Goal: Information Seeking & Learning: Learn about a topic

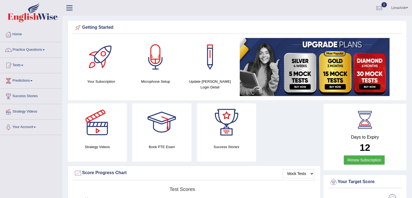
click at [33, 52] on link "Practice Questions" at bounding box center [31, 49] width 62 height 14
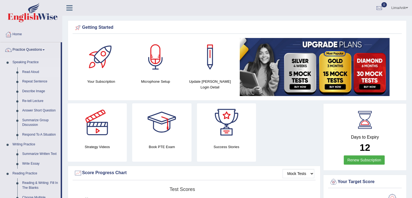
click at [34, 71] on link "Read Aloud" at bounding box center [40, 72] width 41 height 10
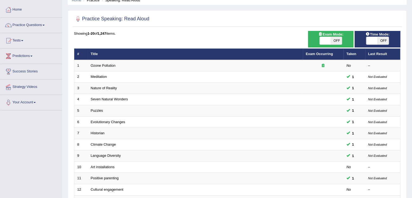
scroll to position [23, 0]
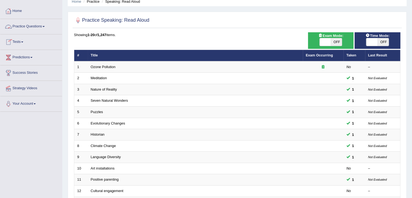
click at [27, 27] on link "Practice Questions" at bounding box center [31, 26] width 62 height 14
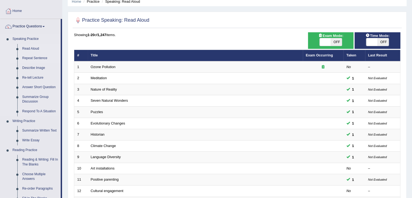
click at [41, 58] on link "Repeat Sentence" at bounding box center [40, 58] width 41 height 10
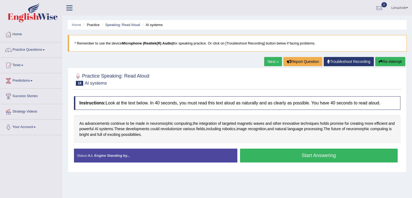
click at [292, 150] on button "Start Answering" at bounding box center [319, 156] width 158 height 14
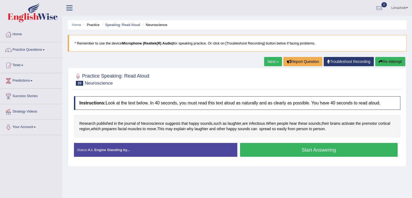
scroll to position [2, 0]
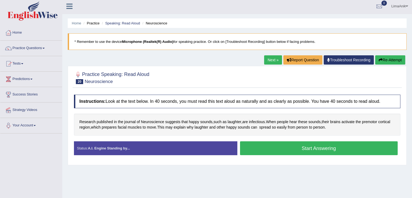
click at [314, 143] on button "Start Answering" at bounding box center [319, 148] width 158 height 14
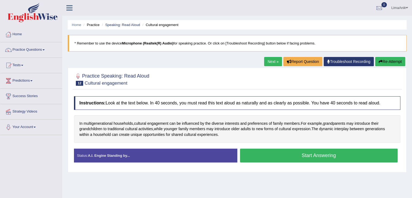
click at [305, 157] on button "Start Answering" at bounding box center [319, 156] width 158 height 14
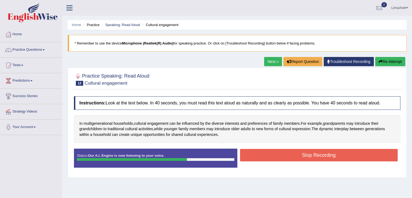
click at [307, 157] on button "Stop Recording" at bounding box center [319, 155] width 158 height 12
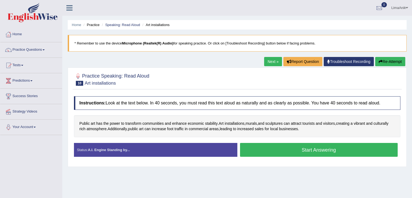
click at [288, 147] on button "Start Answering" at bounding box center [319, 150] width 158 height 14
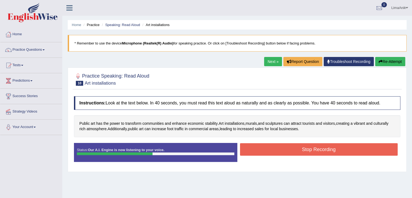
click at [288, 147] on button "Stop Recording" at bounding box center [319, 149] width 158 height 12
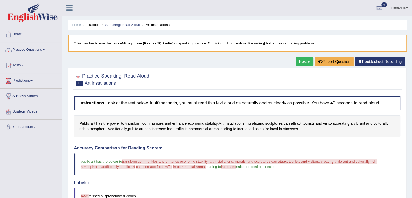
click at [24, 50] on link "Practice Questions" at bounding box center [31, 49] width 62 height 14
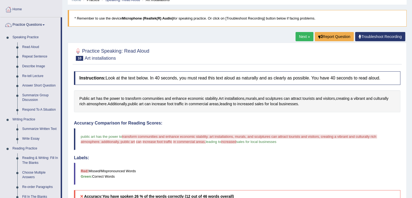
scroll to position [22, 0]
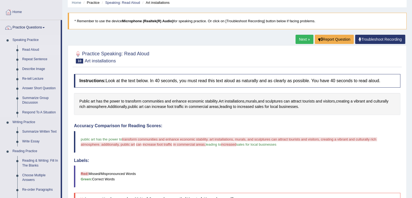
click at [34, 52] on link "Read Aloud" at bounding box center [40, 50] width 41 height 10
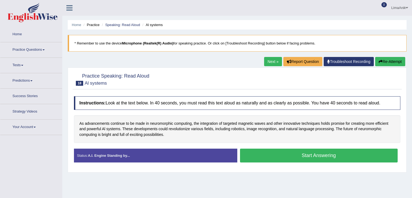
drag, startPoint x: 0, startPoint y: 0, endPoint x: 304, endPoint y: 153, distance: 340.0
click at [304, 153] on button "Start Answering" at bounding box center [319, 156] width 158 height 14
click at [286, 155] on button "Start Answering" at bounding box center [319, 156] width 158 height 14
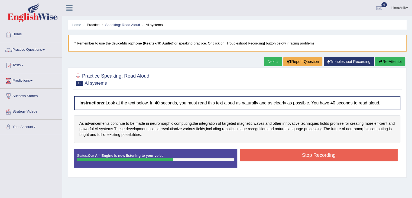
click at [286, 155] on button "Stop Recording" at bounding box center [319, 155] width 158 height 12
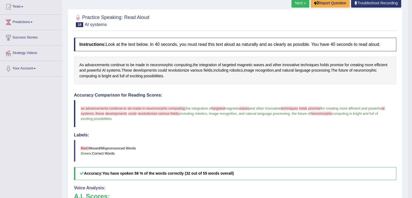
scroll to position [107, 0]
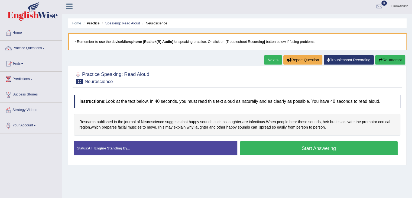
scroll to position [2, 0]
drag, startPoint x: 0, startPoint y: 0, endPoint x: 287, endPoint y: 146, distance: 322.5
click at [287, 146] on button "Start Answering" at bounding box center [319, 148] width 158 height 14
drag, startPoint x: 0, startPoint y: 0, endPoint x: 286, endPoint y: 148, distance: 321.8
click at [286, 148] on button "Start Answering" at bounding box center [319, 148] width 158 height 14
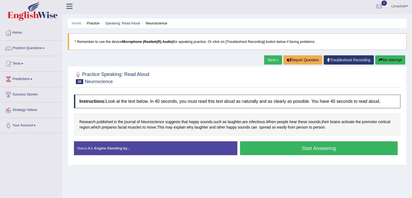
click at [273, 144] on button "Start Answering" at bounding box center [319, 148] width 158 height 14
click at [272, 142] on button "Start Answering" at bounding box center [319, 148] width 158 height 14
click at [304, 150] on button "Start Answering" at bounding box center [319, 148] width 158 height 14
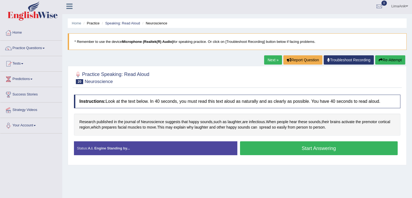
click at [308, 149] on button "Start Answering" at bounding box center [319, 148] width 158 height 14
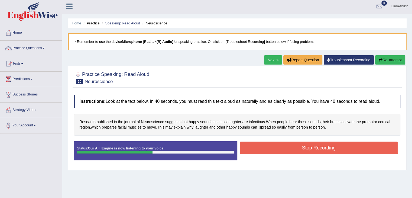
click at [308, 149] on button "Stop Recording" at bounding box center [319, 147] width 158 height 12
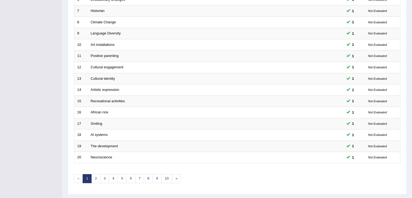
scroll to position [159, 0]
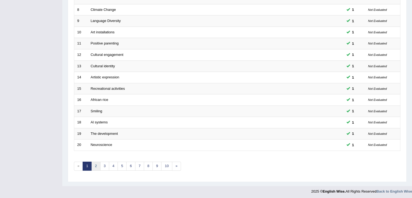
click at [94, 165] on link "2" at bounding box center [95, 166] width 9 height 9
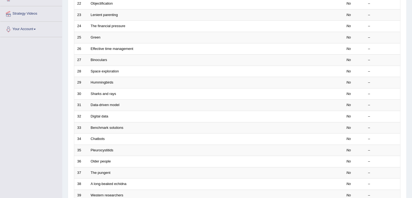
scroll to position [159, 0]
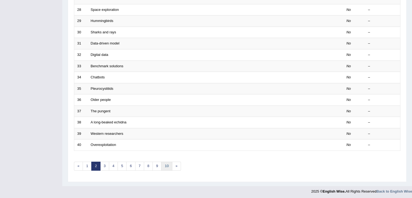
click at [167, 163] on link "10" at bounding box center [166, 166] width 11 height 9
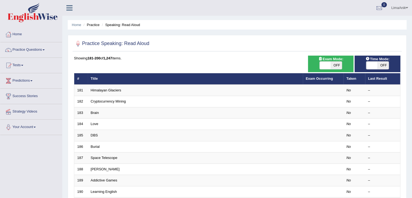
scroll to position [159, 0]
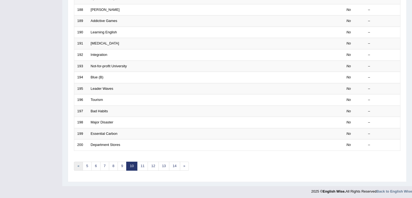
click at [81, 167] on link "«" at bounding box center [78, 166] width 9 height 9
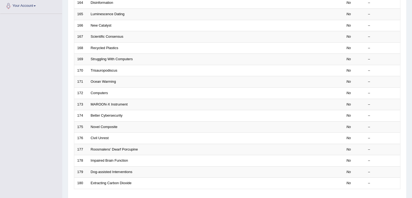
scroll to position [159, 0]
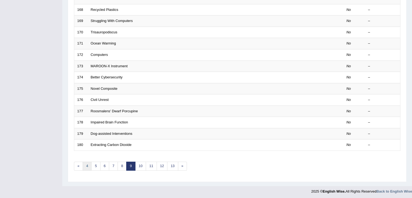
click at [85, 165] on link "4" at bounding box center [87, 166] width 9 height 9
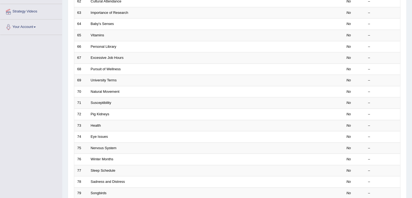
scroll to position [159, 0]
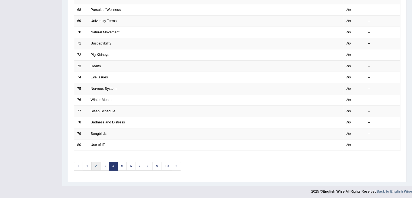
click at [94, 163] on link "2" at bounding box center [95, 166] width 9 height 9
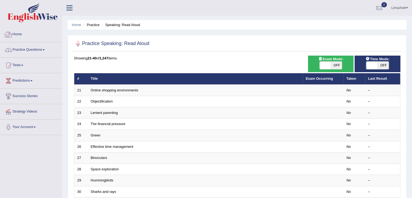
click at [21, 36] on link "Home" at bounding box center [31, 34] width 62 height 14
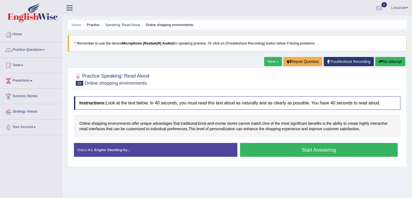
click at [321, 153] on button "Start Answering" at bounding box center [319, 150] width 158 height 14
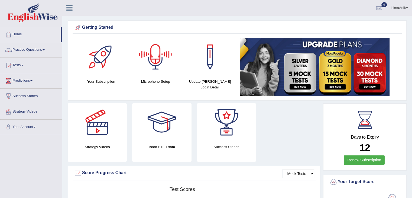
click at [157, 60] on div at bounding box center [156, 57] width 38 height 38
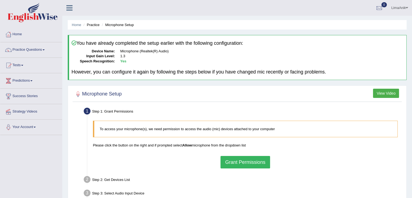
click at [263, 164] on button "Grant Permissions" at bounding box center [245, 162] width 49 height 12
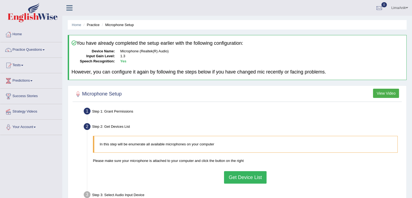
click at [248, 180] on button "Get Device List" at bounding box center [245, 177] width 42 height 12
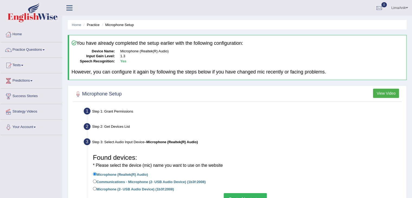
click at [95, 190] on label "Microphone (2- USB Audio Device) (1b3f:2008)" at bounding box center [133, 189] width 81 height 6
click at [95, 190] on input "Microphone (2- USB Audio Device) (1b3f:2008)" at bounding box center [95, 189] width 4 height 4
radio input "true"
click at [242, 196] on button "Go to Next step" at bounding box center [245, 199] width 43 height 12
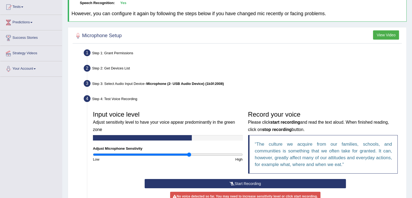
scroll to position [84, 0]
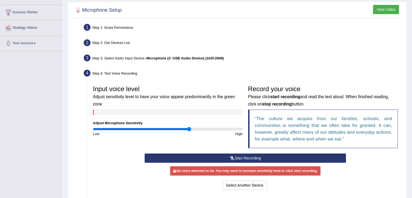
click at [226, 155] on button "Start Recording" at bounding box center [245, 157] width 201 height 9
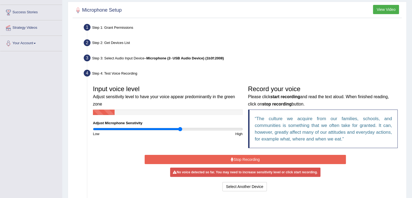
click at [180, 128] on input "range" at bounding box center [168, 129] width 150 height 4
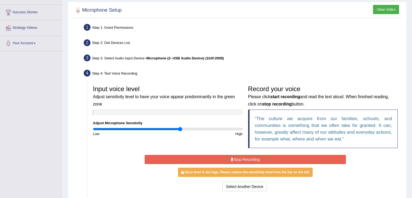
click at [178, 128] on input "range" at bounding box center [168, 129] width 150 height 4
click at [246, 160] on button "Stop Recording" at bounding box center [245, 159] width 201 height 9
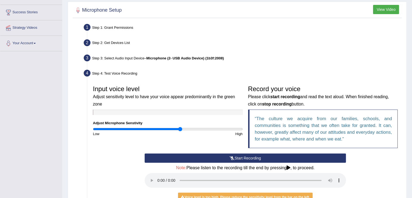
click at [246, 160] on button "Start Recording" at bounding box center [245, 157] width 201 height 9
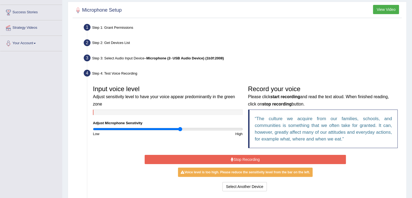
click at [259, 156] on button "Stop Recording" at bounding box center [245, 159] width 201 height 9
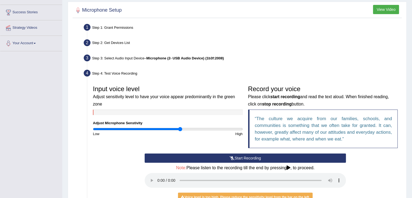
click at [254, 156] on button "Start Recording" at bounding box center [245, 157] width 201 height 9
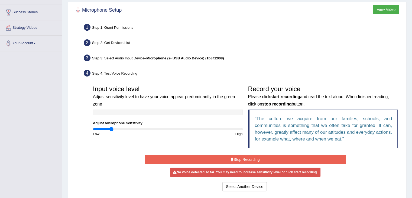
click at [112, 129] on input "range" at bounding box center [168, 129] width 150 height 4
click at [258, 160] on button "Stop Recording" at bounding box center [245, 159] width 201 height 9
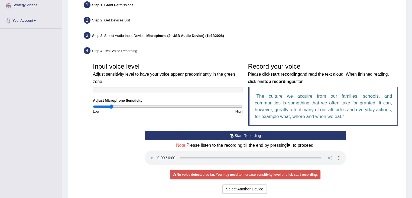
scroll to position [110, 0]
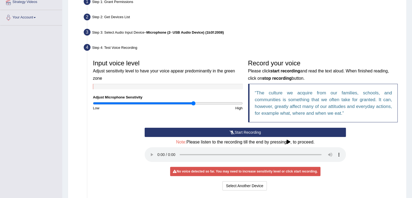
type input "1.36"
click at [193, 104] on input "range" at bounding box center [168, 103] width 150 height 4
click at [252, 130] on button "Start Recording" at bounding box center [245, 132] width 201 height 9
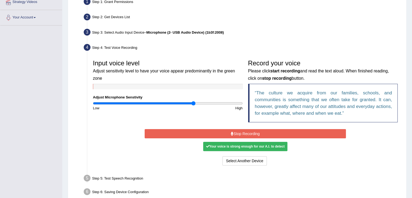
click at [254, 133] on button "Stop Recording" at bounding box center [245, 133] width 201 height 9
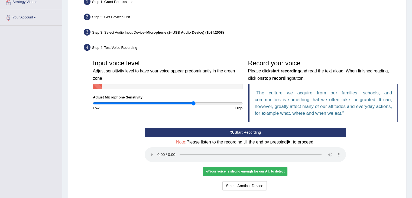
scroll to position [141, 0]
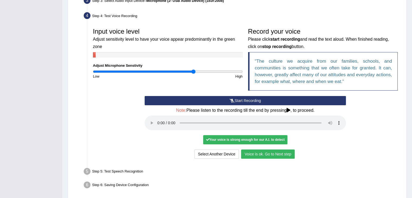
click at [285, 150] on button "Voice is ok. Go to Next step" at bounding box center [268, 153] width 54 height 9
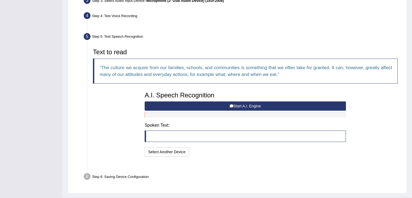
scroll to position [140, 0]
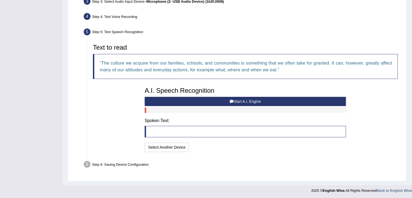
click at [274, 97] on button "Start A.I. Engine" at bounding box center [245, 101] width 201 height 9
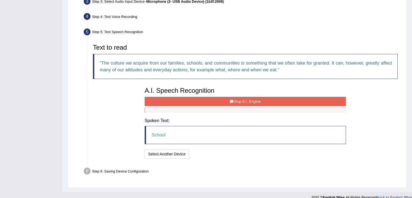
click at [225, 101] on button "Stop A.I. Engine" at bounding box center [245, 101] width 201 height 9
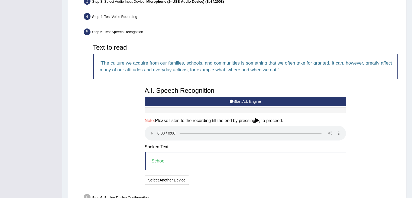
scroll to position [163, 0]
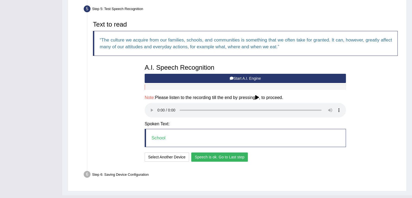
click at [239, 156] on button "Speech is ok. Go to Last step" at bounding box center [219, 156] width 57 height 9
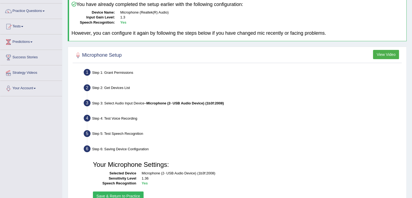
scroll to position [87, 0]
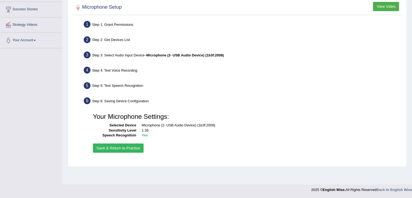
click at [125, 148] on button "Save & Return to Practice" at bounding box center [118, 147] width 51 height 9
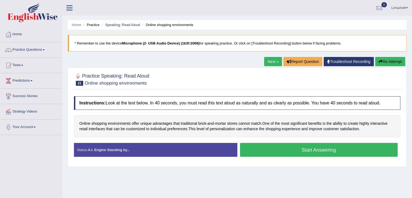
click at [282, 180] on div "Home Practice Speaking: Read Aloud Online shopping environments * Remember to u…" at bounding box center [237, 135] width 350 height 271
click at [311, 155] on button "Start Answering" at bounding box center [319, 150] width 158 height 14
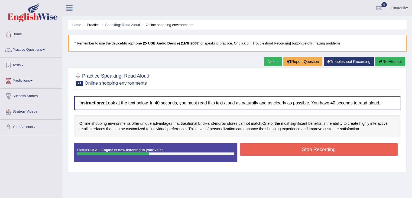
click at [320, 150] on button "Stop Recording" at bounding box center [319, 149] width 158 height 12
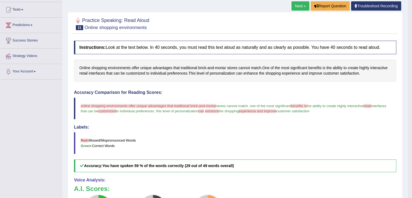
scroll to position [104, 0]
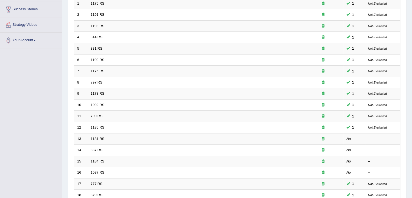
scroll to position [159, 0]
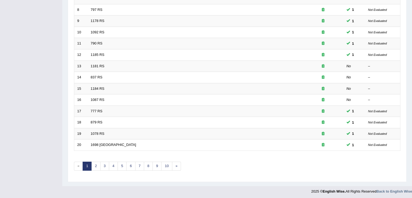
drag, startPoint x: 0, startPoint y: 0, endPoint x: 416, endPoint y: 188, distance: 456.6
click at [166, 162] on link "10" at bounding box center [166, 166] width 11 height 9
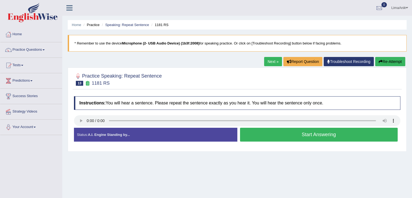
click at [306, 132] on button "Start Answering" at bounding box center [319, 135] width 158 height 14
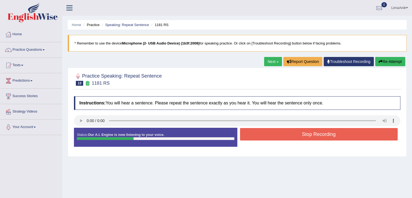
click at [306, 132] on button "Stop Recording" at bounding box center [319, 134] width 158 height 12
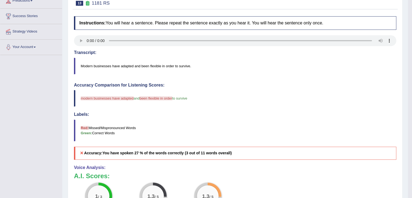
scroll to position [150, 0]
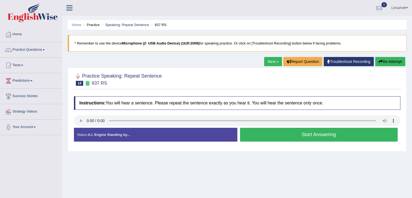
click at [290, 136] on button "Start Answering" at bounding box center [319, 135] width 158 height 14
click at [299, 133] on button "Start Answering" at bounding box center [319, 135] width 158 height 14
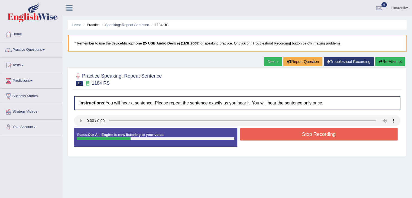
click at [299, 133] on button "Stop Recording" at bounding box center [319, 134] width 158 height 12
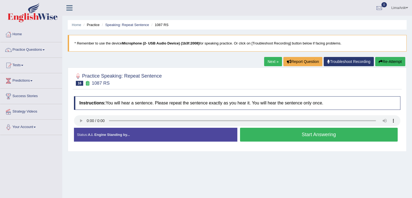
click at [288, 130] on button "Start Answering" at bounding box center [319, 135] width 158 height 14
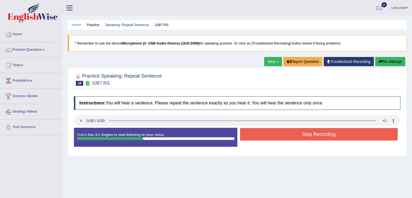
click at [303, 137] on button "Stop Recording" at bounding box center [319, 134] width 158 height 12
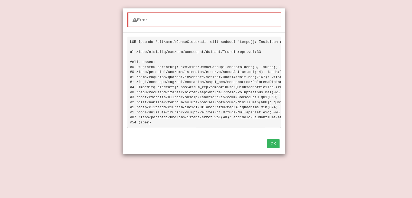
click at [278, 148] on button "OK" at bounding box center [273, 143] width 12 height 9
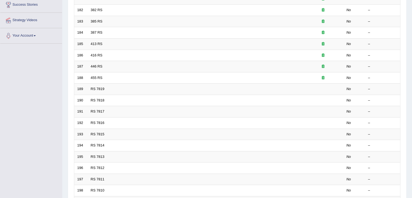
scroll to position [159, 0]
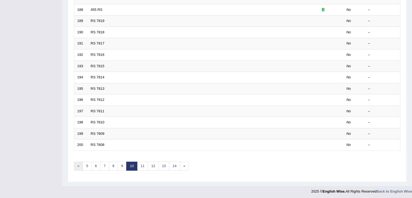
click at [76, 163] on link "«" at bounding box center [78, 166] width 9 height 9
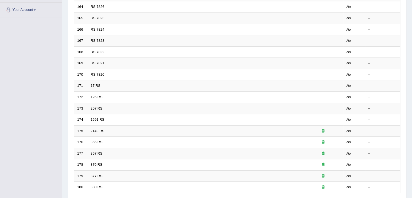
scroll to position [159, 0]
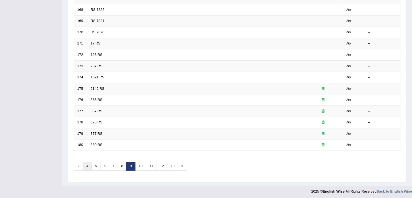
click at [87, 163] on link "4" at bounding box center [87, 166] width 9 height 9
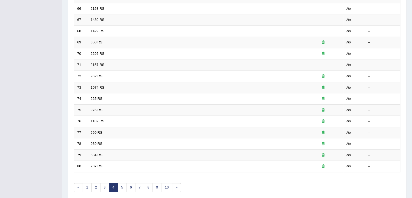
scroll to position [159, 0]
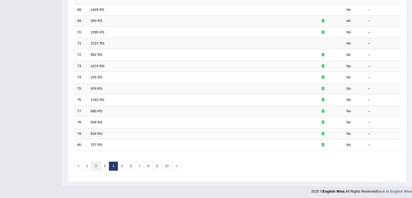
click at [93, 165] on link "2" at bounding box center [95, 166] width 9 height 9
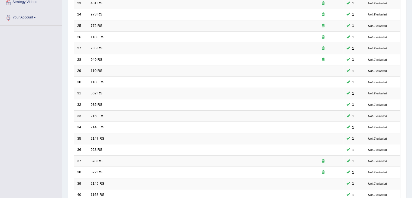
scroll to position [159, 0]
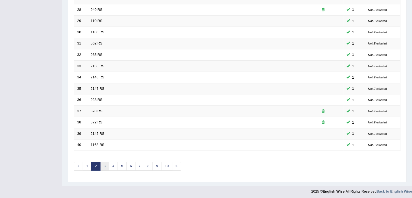
click at [102, 164] on link "3" at bounding box center [104, 166] width 9 height 9
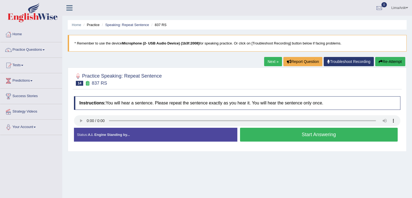
click at [283, 134] on button "Start Answering" at bounding box center [319, 135] width 158 height 14
click at [281, 131] on button "Start Answering" at bounding box center [319, 135] width 158 height 14
click at [286, 137] on button "Start Answering" at bounding box center [319, 135] width 158 height 14
click at [297, 132] on button "Start Answering" at bounding box center [319, 135] width 158 height 14
click at [283, 132] on button "Start Answering" at bounding box center [319, 135] width 158 height 14
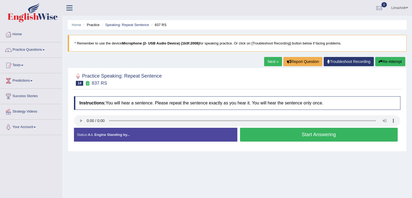
click at [268, 133] on button "Start Answering" at bounding box center [319, 135] width 158 height 14
click at [257, 130] on button "Start Answering" at bounding box center [319, 135] width 158 height 14
click at [292, 138] on button "Start Answering" at bounding box center [319, 135] width 158 height 14
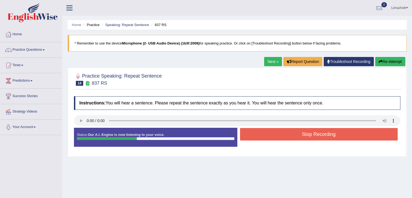
click at [292, 138] on button "Stop Recording" at bounding box center [319, 134] width 158 height 12
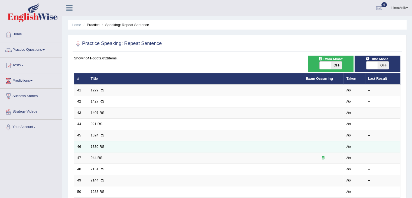
click at [108, 141] on td "1330 RS" at bounding box center [195, 146] width 215 height 11
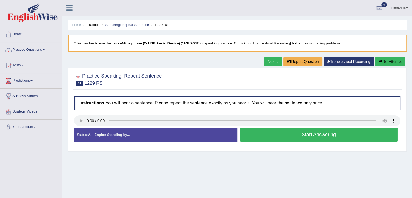
click at [283, 130] on button "Start Answering" at bounding box center [319, 135] width 158 height 14
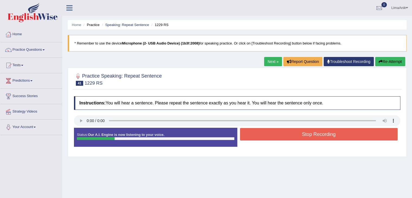
click at [283, 130] on button "Stop Recording" at bounding box center [319, 134] width 158 height 12
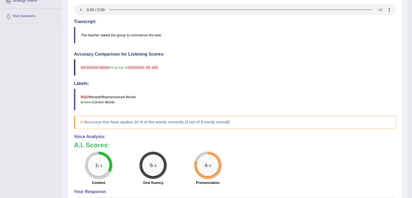
scroll to position [111, 0]
drag, startPoint x: 412, startPoint y: 138, endPoint x: 411, endPoint y: 83, distance: 55.0
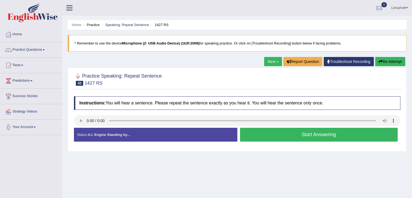
click at [289, 131] on button "Start Answering" at bounding box center [319, 135] width 158 height 14
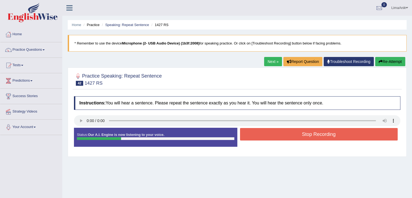
click at [289, 131] on button "Stop Recording" at bounding box center [319, 134] width 158 height 12
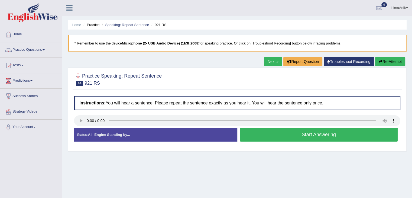
click at [279, 134] on button "Start Answering" at bounding box center [319, 135] width 158 height 14
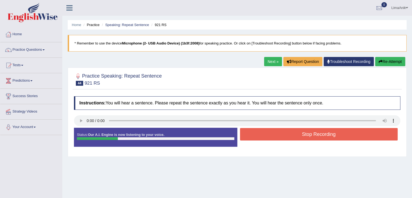
click at [279, 134] on button "Stop Recording" at bounding box center [319, 134] width 158 height 12
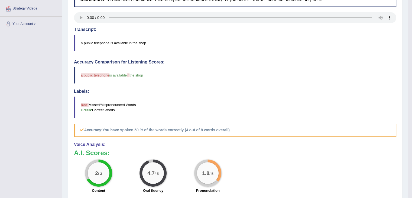
scroll to position [104, 0]
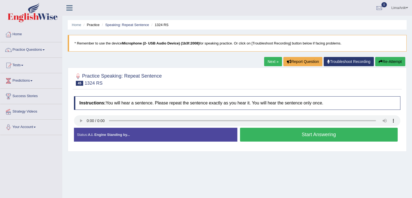
click at [313, 136] on button "Start Answering" at bounding box center [319, 135] width 158 height 14
click at [286, 140] on button "Start Answering" at bounding box center [319, 135] width 158 height 14
click at [25, 49] on link "Practice Questions" at bounding box center [31, 49] width 62 height 14
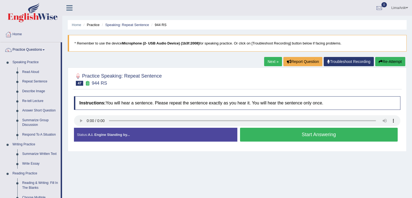
click at [321, 138] on button "Start Answering" at bounding box center [319, 135] width 158 height 14
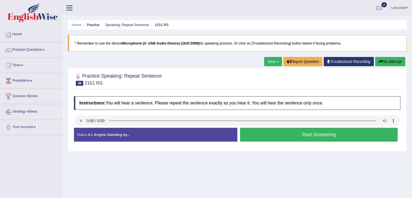
click at [276, 137] on button "Start Answering" at bounding box center [319, 135] width 158 height 14
click at [289, 131] on button "Start Answering" at bounding box center [319, 135] width 158 height 14
click at [180, 87] on div at bounding box center [237, 79] width 327 height 17
click at [319, 135] on button "Start Answering" at bounding box center [319, 135] width 158 height 14
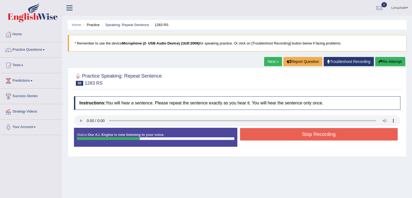
click at [319, 135] on button "Stop Recording" at bounding box center [319, 134] width 158 height 12
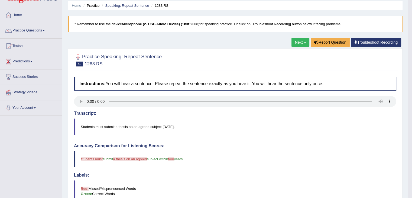
scroll to position [4, 0]
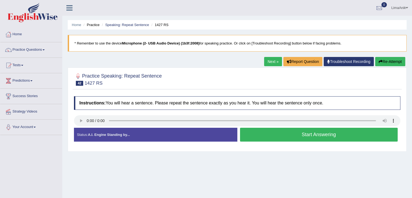
click at [287, 128] on button "Start Answering" at bounding box center [319, 135] width 158 height 14
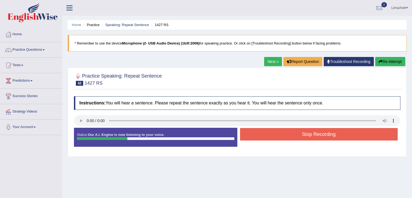
click at [287, 128] on button "Stop Recording" at bounding box center [319, 134] width 158 height 12
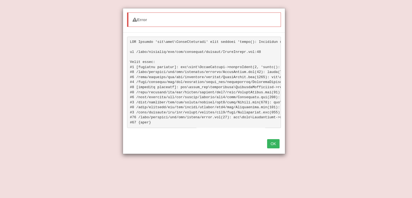
click at [275, 143] on button "OK" at bounding box center [273, 143] width 12 height 9
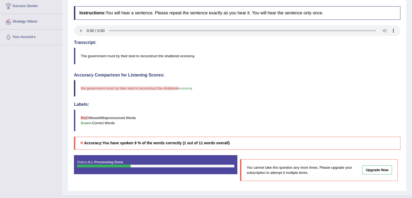
scroll to position [89, 0]
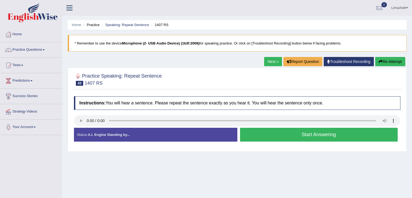
click at [305, 136] on button "Start Answering" at bounding box center [319, 135] width 158 height 14
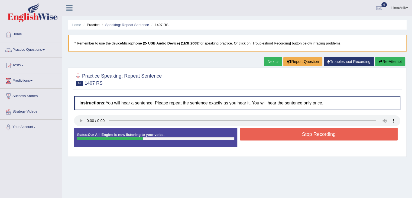
click at [305, 136] on button "Stop Recording" at bounding box center [319, 134] width 158 height 12
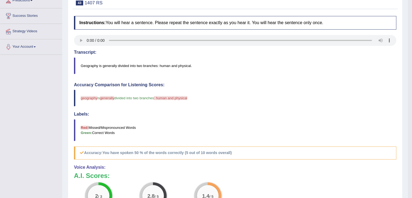
scroll to position [112, 0]
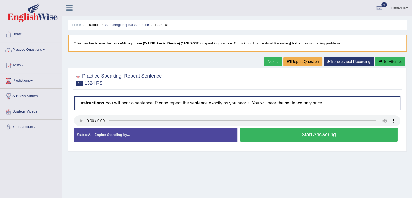
click at [299, 134] on button "Start Answering" at bounding box center [319, 135] width 158 height 14
click at [285, 131] on button "Start Answering" at bounding box center [319, 135] width 158 height 14
click at [299, 134] on button "Start Answering" at bounding box center [319, 135] width 158 height 14
click at [276, 126] on div at bounding box center [237, 121] width 327 height 12
click at [280, 135] on button "Start Answering" at bounding box center [319, 135] width 158 height 14
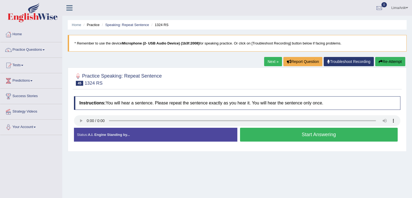
click at [285, 136] on button "Start Answering" at bounding box center [319, 135] width 158 height 14
click at [294, 135] on button "Start Answering" at bounding box center [319, 135] width 158 height 14
click at [288, 136] on button "Start Answering" at bounding box center [319, 135] width 158 height 14
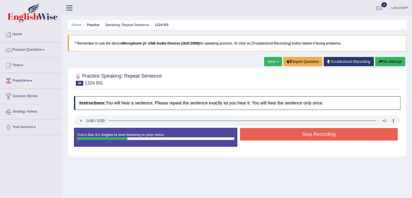
click at [288, 136] on button "Stop Recording" at bounding box center [319, 134] width 158 height 12
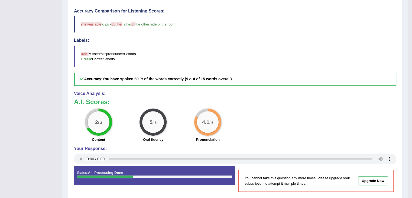
scroll to position [155, 0]
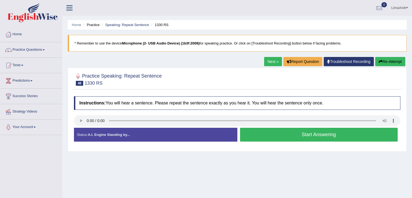
click at [282, 132] on button "Start Answering" at bounding box center [319, 135] width 158 height 14
click at [285, 137] on button "Start Answering" at bounding box center [319, 135] width 158 height 14
click at [271, 133] on button "Start Answering" at bounding box center [319, 135] width 158 height 14
click at [267, 135] on button "Start Answering" at bounding box center [319, 135] width 158 height 14
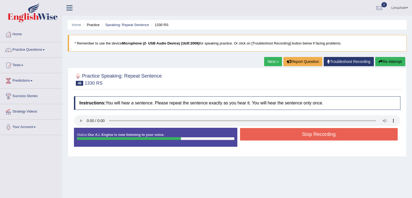
click at [291, 135] on button "Stop Recording" at bounding box center [319, 134] width 158 height 12
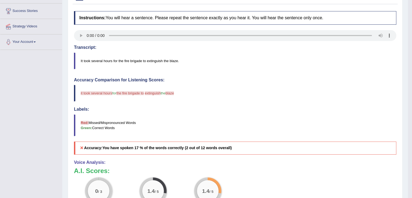
scroll to position [86, 0]
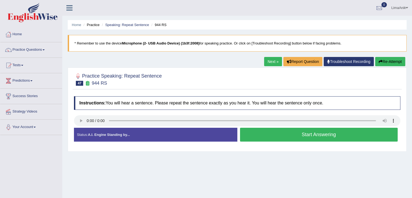
drag, startPoint x: 0, startPoint y: 0, endPoint x: 309, endPoint y: 139, distance: 338.9
click at [309, 139] on button "Start Answering" at bounding box center [319, 135] width 158 height 14
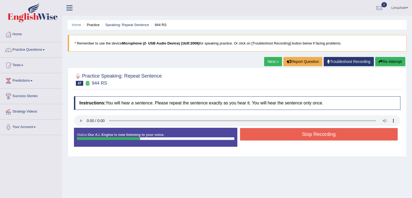
click at [309, 139] on button "Stop Recording" at bounding box center [319, 134] width 158 height 12
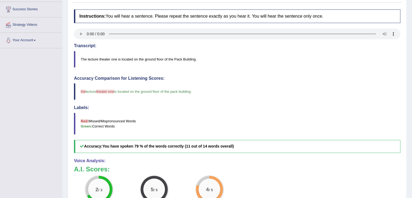
scroll to position [86, 0]
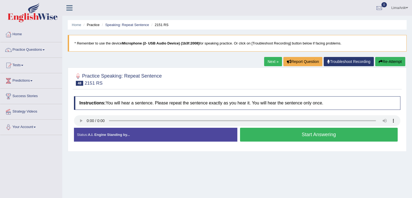
click at [302, 132] on button "Start Answering" at bounding box center [319, 135] width 158 height 14
click at [288, 138] on button "Start Answering" at bounding box center [319, 135] width 158 height 14
click at [279, 128] on button "Start Answering" at bounding box center [319, 135] width 158 height 14
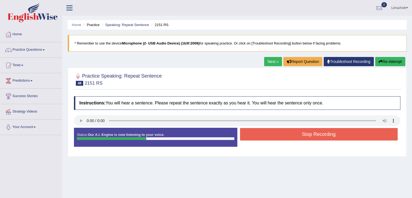
click at [279, 128] on button "Stop Recording" at bounding box center [319, 134] width 158 height 12
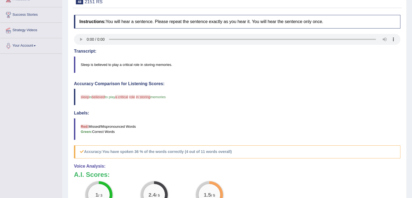
scroll to position [83, 0]
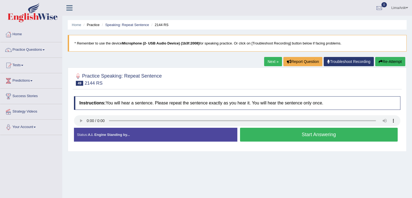
click at [304, 131] on button "Start Answering" at bounding box center [319, 135] width 158 height 14
click at [279, 137] on button "Start Answering" at bounding box center [319, 135] width 158 height 14
click at [287, 129] on button "Start Answering" at bounding box center [319, 135] width 158 height 14
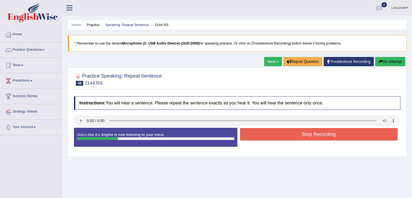
click at [287, 129] on button "Stop Recording" at bounding box center [319, 134] width 158 height 12
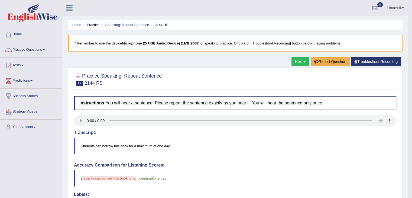
click at [406, 88] on div "Home Practice Speaking: Repeat Sentence 2144 RS * Remember to use the device Mi…" at bounding box center [235, 180] width 346 height 360
click at [412, 83] on body "Toggle navigation Home Practice Questions Speaking Practice Read Aloud Repeat S…" at bounding box center [206, 99] width 412 height 198
click at [19, 37] on link "Home" at bounding box center [31, 34] width 62 height 14
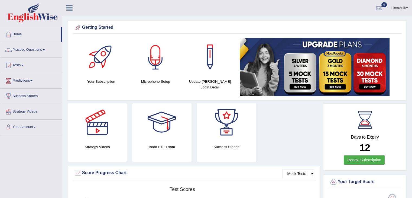
click at [154, 60] on div at bounding box center [156, 57] width 38 height 38
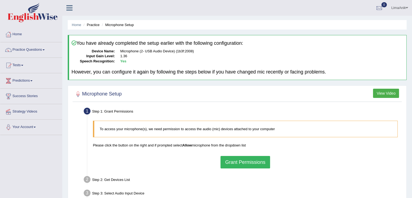
click at [237, 159] on button "Grant Permissions" at bounding box center [245, 162] width 49 height 12
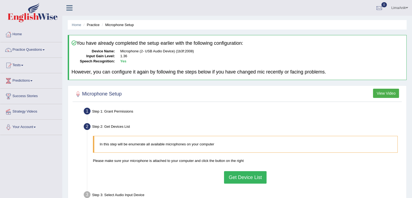
click at [237, 178] on button "Get Device List" at bounding box center [245, 177] width 42 height 12
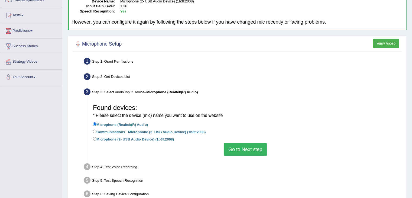
scroll to position [53, 0]
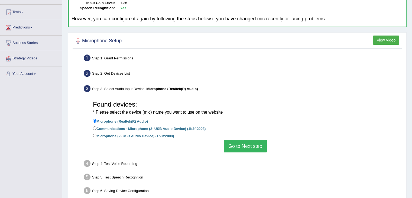
click at [93, 124] on li "Microphone (Realtek(R) Audio)" at bounding box center [245, 121] width 305 height 7
click at [93, 128] on input "Communications - Microphone (2- USB Audio Device) (1b3f:2008)" at bounding box center [95, 128] width 4 height 4
radio input "true"
click at [230, 144] on button "Go to Next step" at bounding box center [245, 146] width 43 height 12
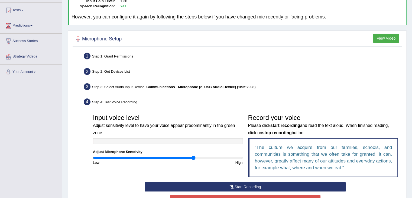
scroll to position [114, 0]
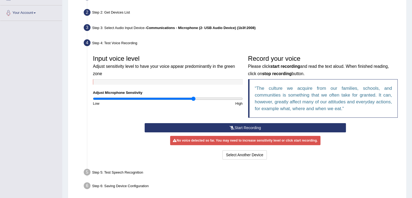
click at [247, 130] on button "Start Recording" at bounding box center [245, 127] width 201 height 9
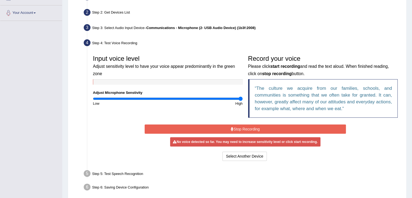
click at [241, 98] on input "range" at bounding box center [168, 99] width 150 height 4
click at [230, 129] on button "Stop Recording" at bounding box center [245, 128] width 201 height 9
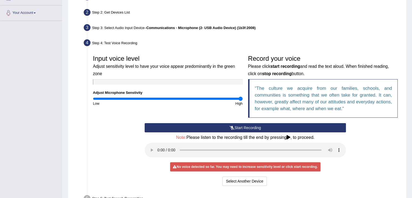
click at [230, 129] on button "Start Recording" at bounding box center [245, 127] width 201 height 9
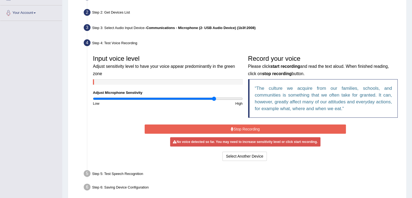
type input "1.64"
click at [213, 99] on input "range" at bounding box center [168, 99] width 150 height 4
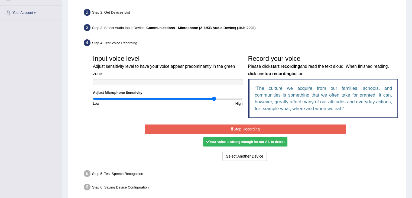
click at [241, 127] on button "Stop Recording" at bounding box center [245, 128] width 201 height 9
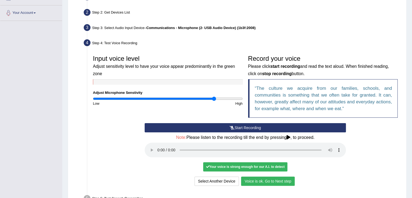
click at [285, 180] on button "Voice is ok. Go to Next step" at bounding box center [268, 180] width 54 height 9
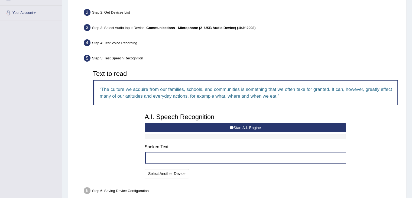
click at [242, 130] on button "Start A.I. Engine" at bounding box center [245, 127] width 201 height 9
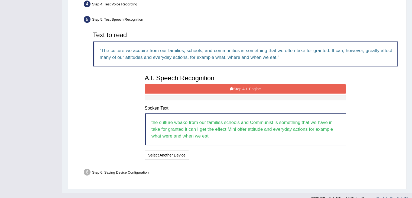
scroll to position [153, 0]
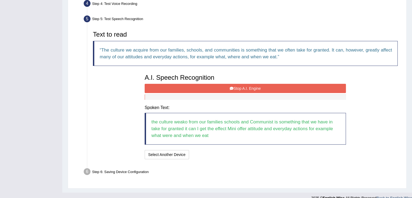
click at [247, 89] on button "Stop A.I. Engine" at bounding box center [245, 88] width 201 height 9
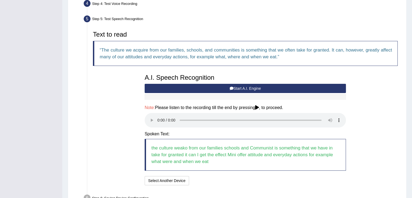
scroll to position [187, 0]
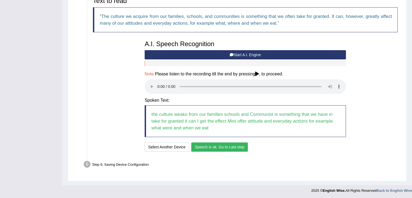
click at [232, 147] on button "Speech is ok. Go to Last step" at bounding box center [219, 146] width 57 height 9
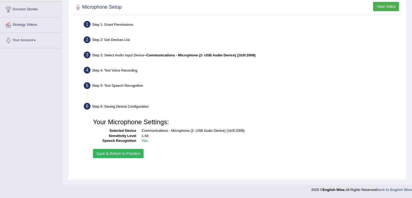
scroll to position [87, 0]
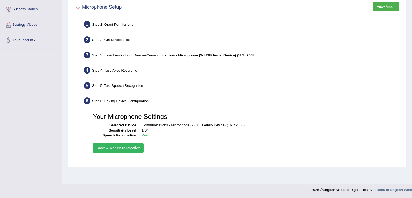
click at [104, 147] on button "Save & Return to Practice" at bounding box center [118, 147] width 51 height 9
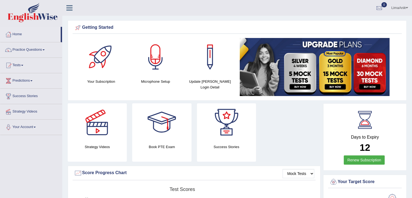
click at [26, 49] on link "Practice Questions" at bounding box center [31, 49] width 62 height 14
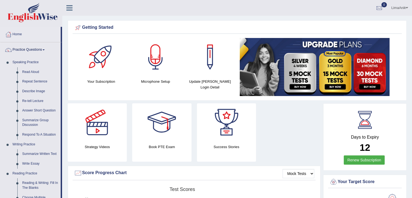
click at [0, 86] on li "Speaking Practice Read Aloud Repeat Sentence Describe Image Re-tell Lecture Ans…" at bounding box center [30, 98] width 60 height 82
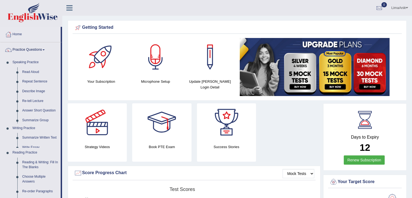
click at [0, 86] on li "Speaking Practice Read Aloud Repeat Sentence Describe Image Re-tell Lecture Ans…" at bounding box center [30, 90] width 60 height 66
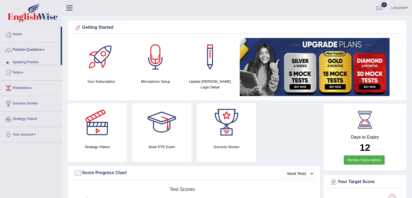
click at [0, 86] on ul "Home Practice Questions Speaking Practice Read Aloud Repeat Sentence Describe I…" at bounding box center [31, 84] width 62 height 115
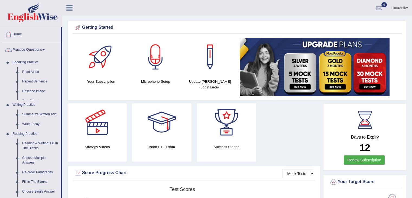
click at [0, 86] on li "Speaking Practice Read Aloud Repeat Sentence Describe Image Re-tell Lecture Ans…" at bounding box center [30, 78] width 60 height 43
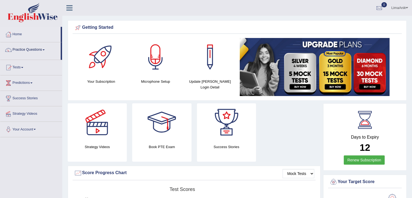
click at [0, 86] on ul "Home Practice Questions Speaking Practice Read Aloud Repeat Sentence Describe I…" at bounding box center [31, 82] width 62 height 110
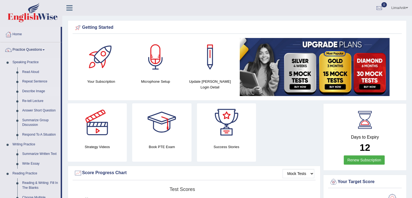
click at [37, 92] on link "Describe Image" at bounding box center [40, 91] width 41 height 10
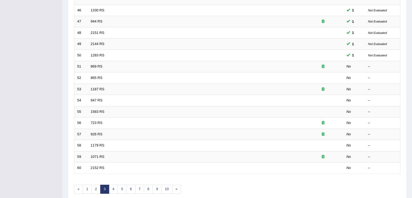
scroll to position [138, 0]
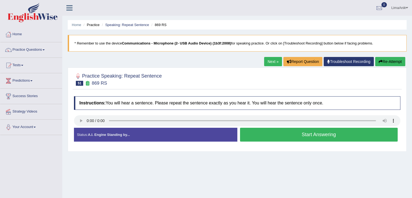
click at [340, 58] on link "Troubleshoot Recording" at bounding box center [349, 61] width 50 height 9
click at [303, 138] on button "Start Answering" at bounding box center [319, 135] width 158 height 14
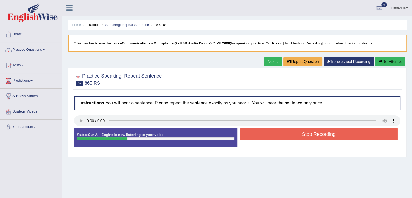
click at [303, 138] on button "Stop Recording" at bounding box center [319, 134] width 158 height 12
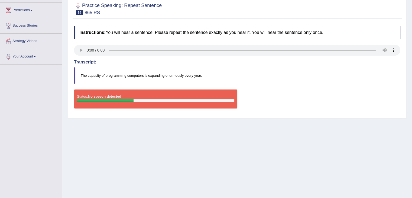
scroll to position [70, 0]
click at [298, 101] on div "Status: No speech detected Start Answering Stop Recording" at bounding box center [237, 101] width 327 height 24
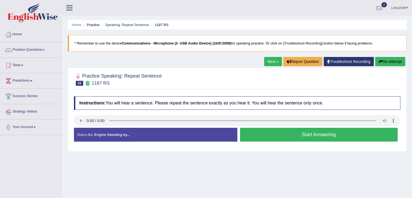
click at [328, 133] on button "Start Answering" at bounding box center [319, 135] width 158 height 14
click at [281, 131] on button "Start Answering" at bounding box center [319, 135] width 158 height 14
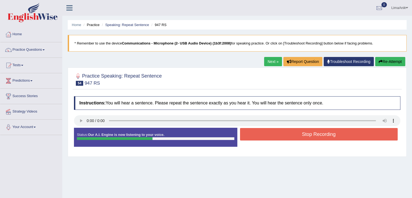
click at [281, 131] on button "Stop Recording" at bounding box center [319, 134] width 158 height 12
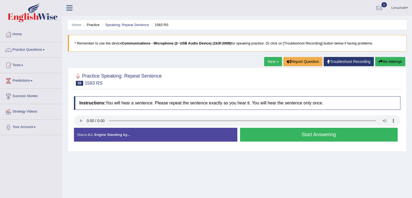
click at [292, 136] on button "Start Answering" at bounding box center [319, 135] width 158 height 14
click at [266, 139] on button "Start Answering" at bounding box center [319, 135] width 158 height 14
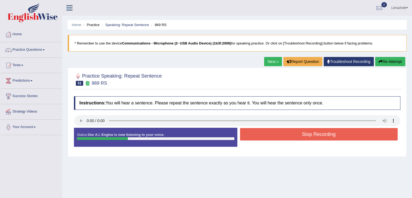
click at [266, 139] on button "Stop Recording" at bounding box center [319, 134] width 158 height 12
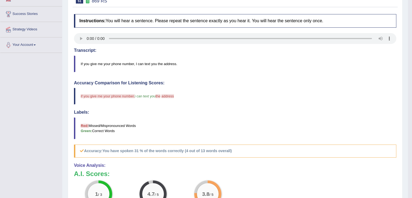
scroll to position [136, 0]
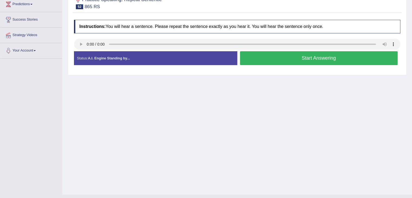
click at [303, 60] on button "Start Answering" at bounding box center [319, 58] width 158 height 14
click at [305, 60] on button "Start Answering" at bounding box center [319, 58] width 158 height 14
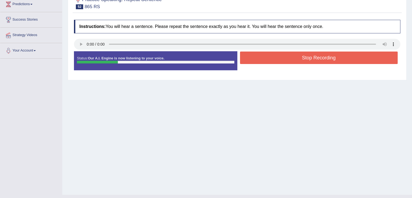
click at [305, 60] on button "Stop Recording" at bounding box center [319, 58] width 158 height 12
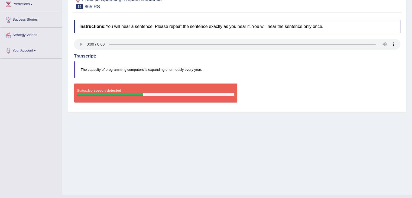
scroll to position [27, 0]
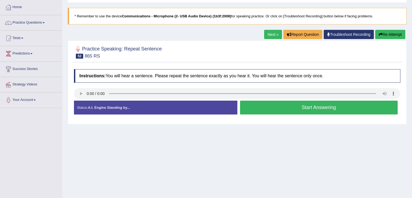
click at [170, 52] on div "Practice Speaking: Repeat Sentence 52 865 RS Instructions: You will hear a sent…" at bounding box center [237, 82] width 339 height 84
click at [281, 107] on button "Start Answering" at bounding box center [319, 108] width 158 height 14
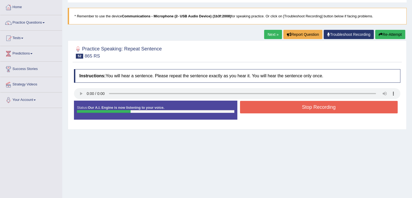
click at [281, 107] on button "Stop Recording" at bounding box center [319, 107] width 158 height 12
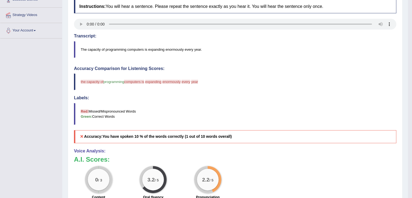
scroll to position [97, 0]
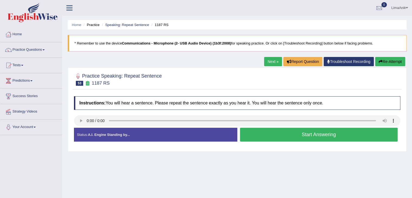
drag, startPoint x: 0, startPoint y: 0, endPoint x: 299, endPoint y: 135, distance: 328.2
click at [299, 135] on button "Start Answering" at bounding box center [319, 135] width 158 height 14
click at [287, 134] on button "Start Answering" at bounding box center [319, 135] width 158 height 14
click at [279, 131] on button "Start Answering" at bounding box center [319, 135] width 158 height 14
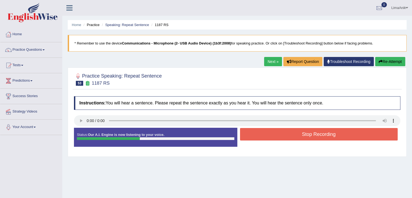
click at [279, 131] on button "Stop Recording" at bounding box center [319, 134] width 158 height 12
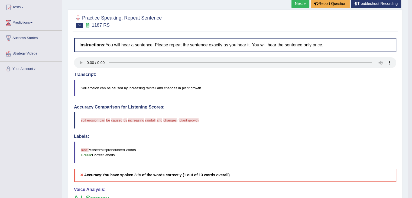
scroll to position [118, 0]
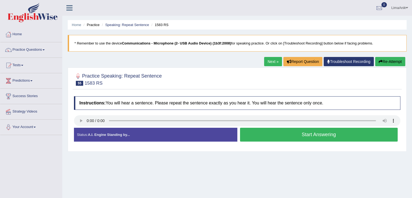
click at [284, 133] on button "Start Answering" at bounding box center [319, 135] width 158 height 14
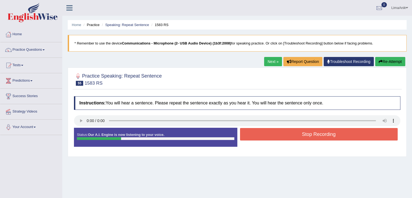
click at [284, 133] on button "Stop Recording" at bounding box center [319, 134] width 158 height 12
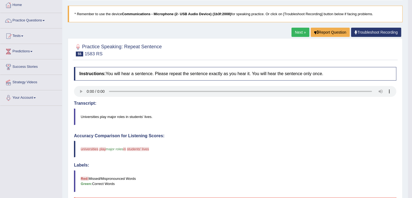
scroll to position [16, 0]
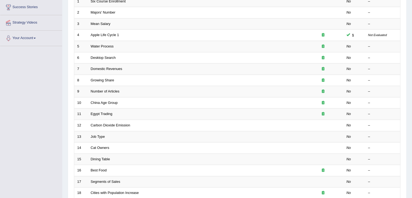
scroll to position [159, 0]
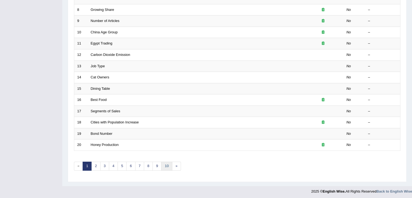
click at [166, 166] on link "10" at bounding box center [166, 166] width 11 height 9
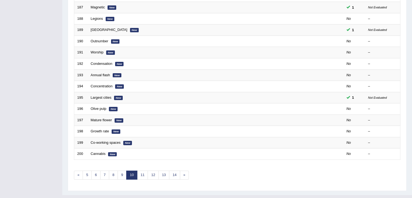
scroll to position [152, 0]
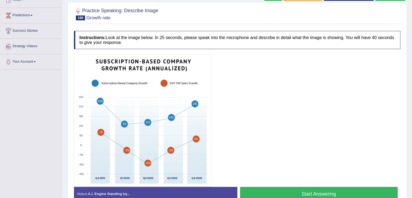
scroll to position [68, 0]
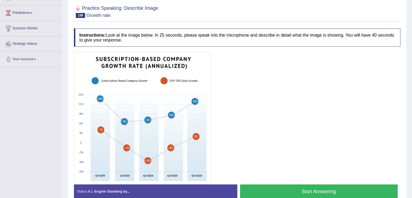
click at [123, 85] on img at bounding box center [142, 117] width 135 height 129
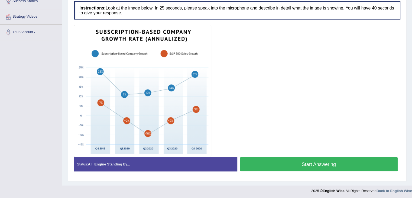
click at [293, 161] on button "Start Answering" at bounding box center [319, 164] width 158 height 14
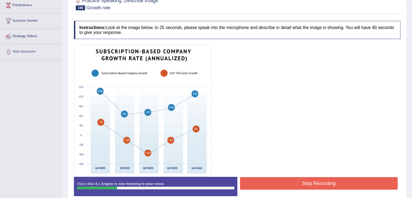
scroll to position [76, 0]
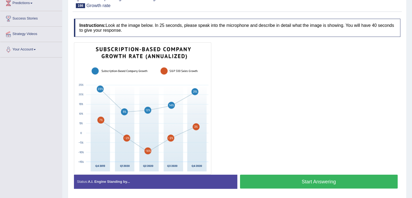
click at [314, 178] on button "Start Answering" at bounding box center [319, 182] width 158 height 14
click at [307, 178] on button "Start Answering" at bounding box center [319, 182] width 158 height 14
click at [290, 177] on button "Start Answering" at bounding box center [319, 182] width 158 height 14
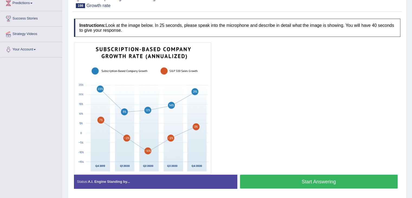
click at [282, 176] on button "Start Answering" at bounding box center [319, 182] width 158 height 14
click at [316, 183] on button "Start Answering" at bounding box center [319, 182] width 158 height 14
click at [289, 176] on button "Start Answering" at bounding box center [319, 182] width 158 height 14
click at [303, 179] on button "Start Answering" at bounding box center [319, 182] width 158 height 14
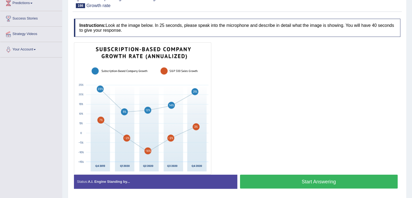
scroll to position [78, 0]
click at [295, 177] on button "Start Answering" at bounding box center [319, 182] width 158 height 14
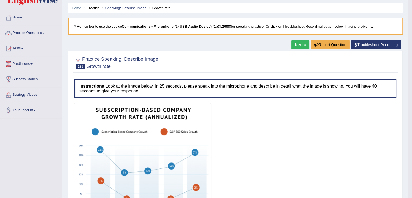
scroll to position [13, 0]
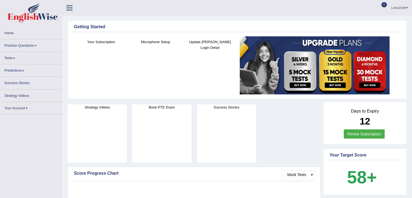
click at [28, 45] on link "Practice Questions" at bounding box center [31, 44] width 62 height 11
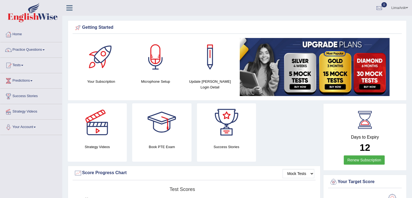
click at [27, 48] on link "Practice Questions" at bounding box center [31, 49] width 62 height 14
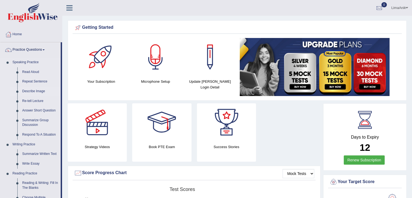
click at [21, 87] on link "Describe Image" at bounding box center [40, 91] width 41 height 10
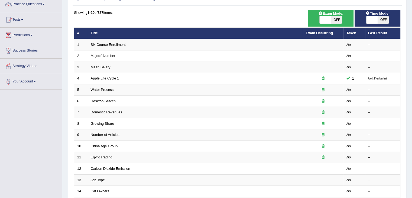
scroll to position [159, 0]
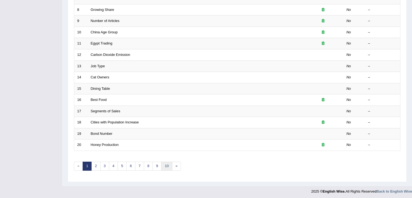
click at [165, 166] on link "10" at bounding box center [166, 166] width 11 height 9
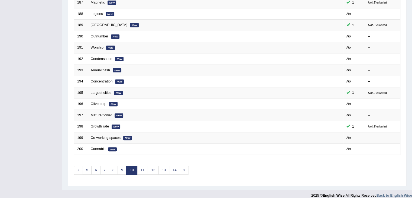
scroll to position [159, 0]
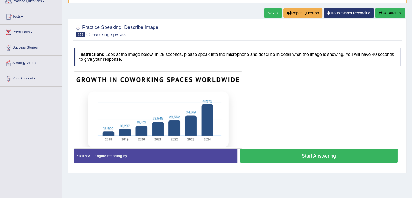
scroll to position [74, 0]
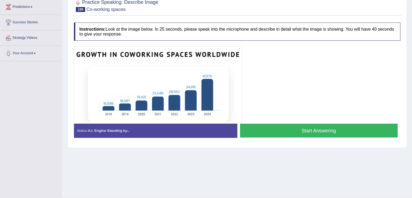
click at [297, 127] on button "Start Answering" at bounding box center [319, 131] width 158 height 14
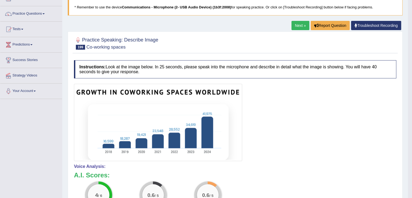
scroll to position [0, 0]
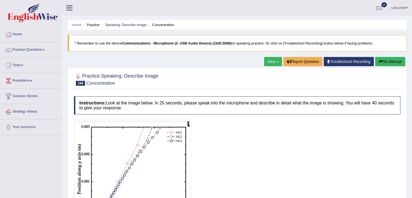
scroll to position [53, 0]
